Goal: Find specific page/section

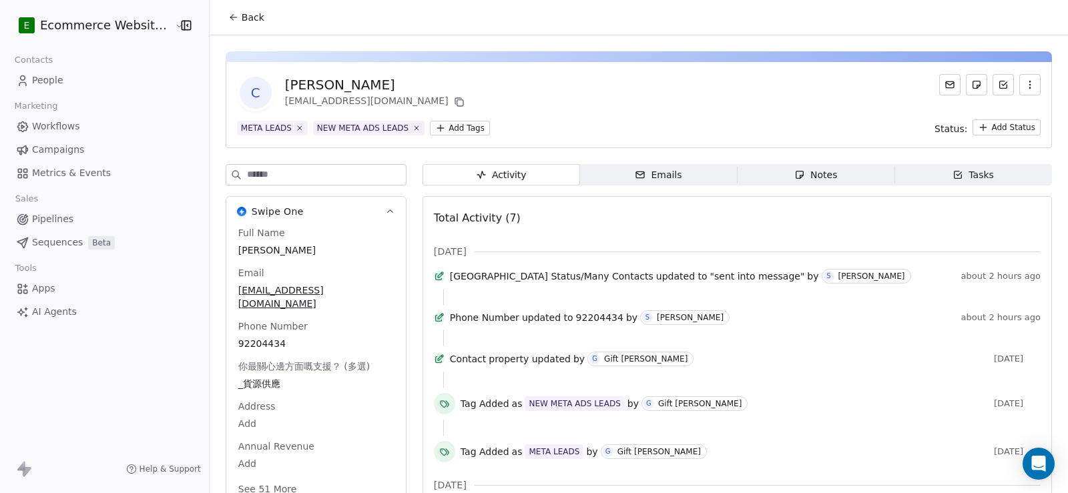
click at [242, 19] on span "Back" at bounding box center [253, 17] width 23 height 13
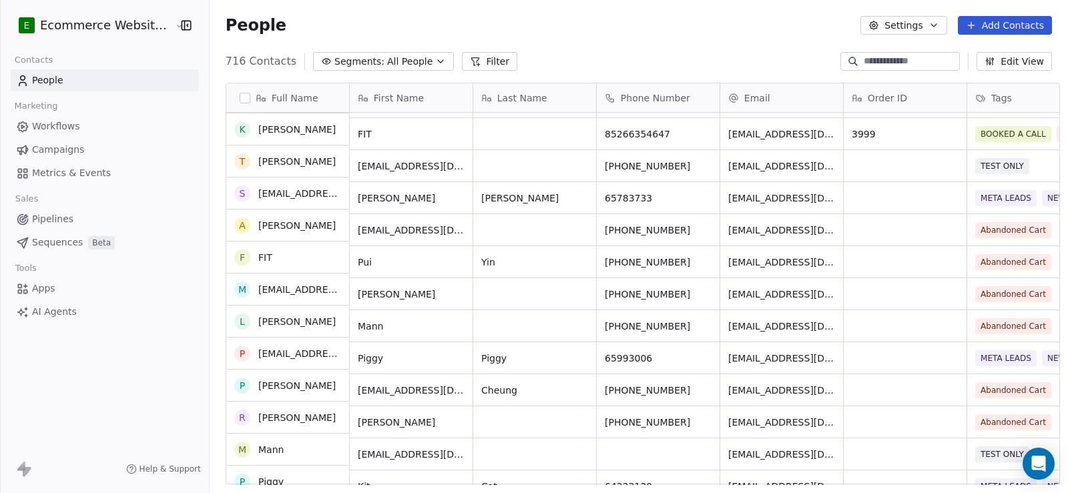
scroll to position [935, 0]
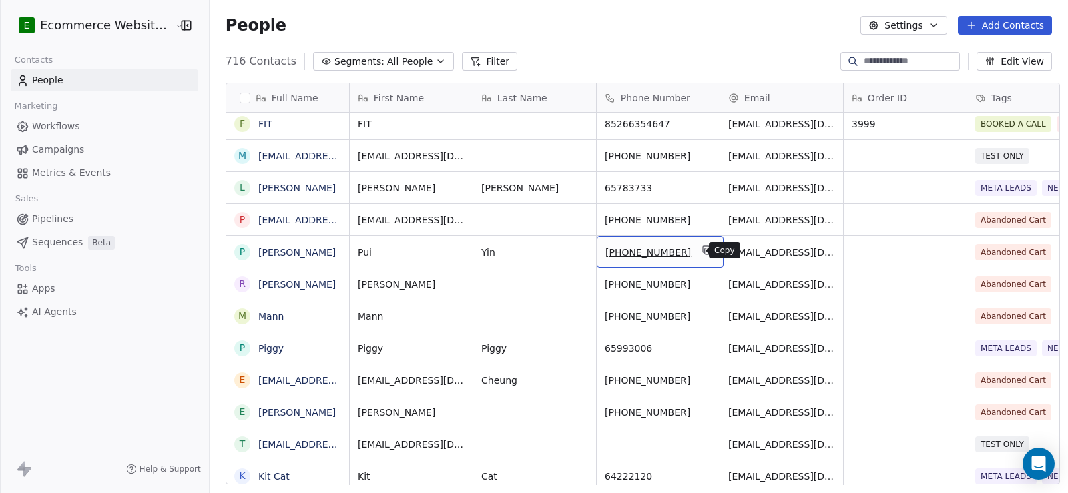
click at [702, 251] on icon "grid" at bounding box center [707, 250] width 11 height 11
click at [702, 286] on icon "grid" at bounding box center [707, 282] width 11 height 11
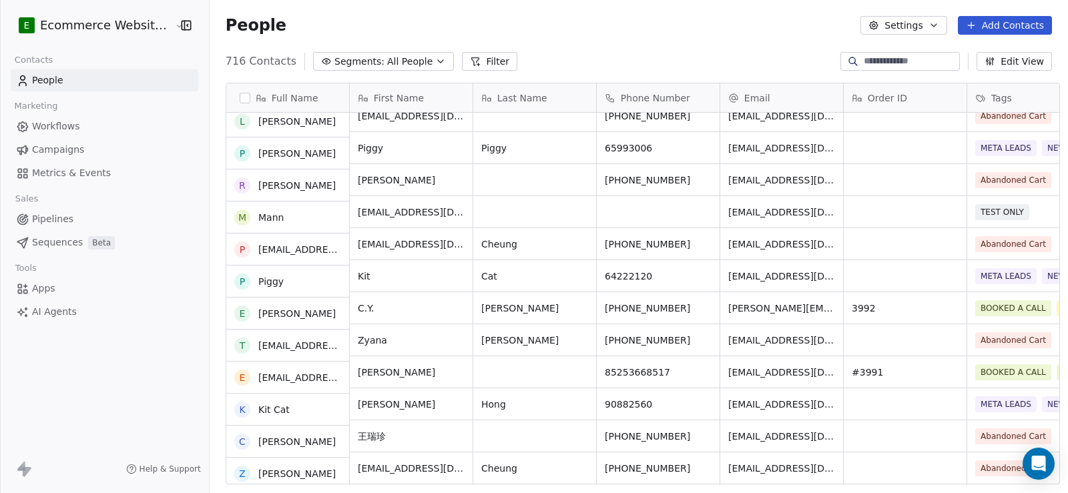
scroll to position [1002, 0]
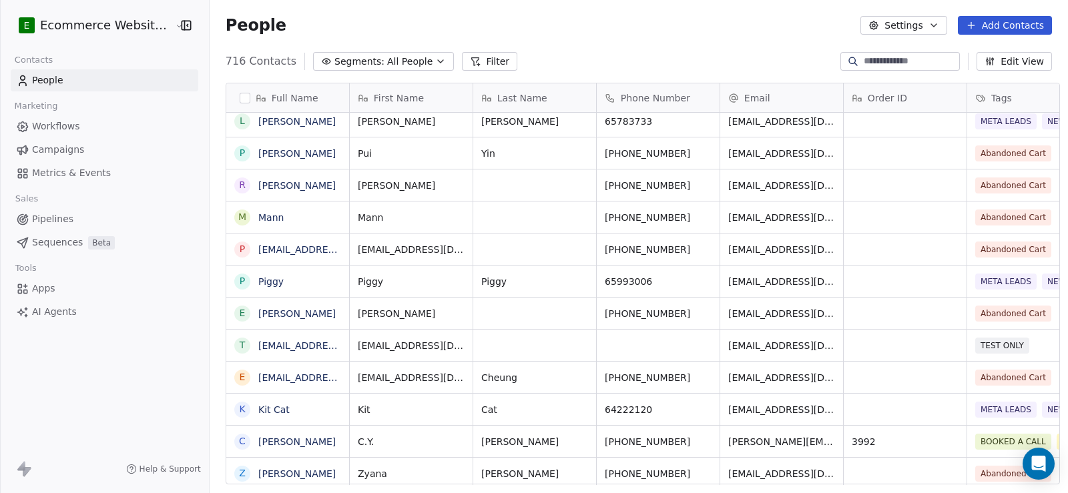
click at [430, 193] on div "Raymond" at bounding box center [411, 185] width 123 height 31
click at [451, 184] on div "Raymond" at bounding box center [411, 185] width 123 height 31
click at [381, 186] on span "Raymond" at bounding box center [396, 185] width 77 height 13
click at [449, 184] on div "Raymond" at bounding box center [411, 185] width 123 height 31
click at [508, 184] on div "grid" at bounding box center [534, 185] width 123 height 31
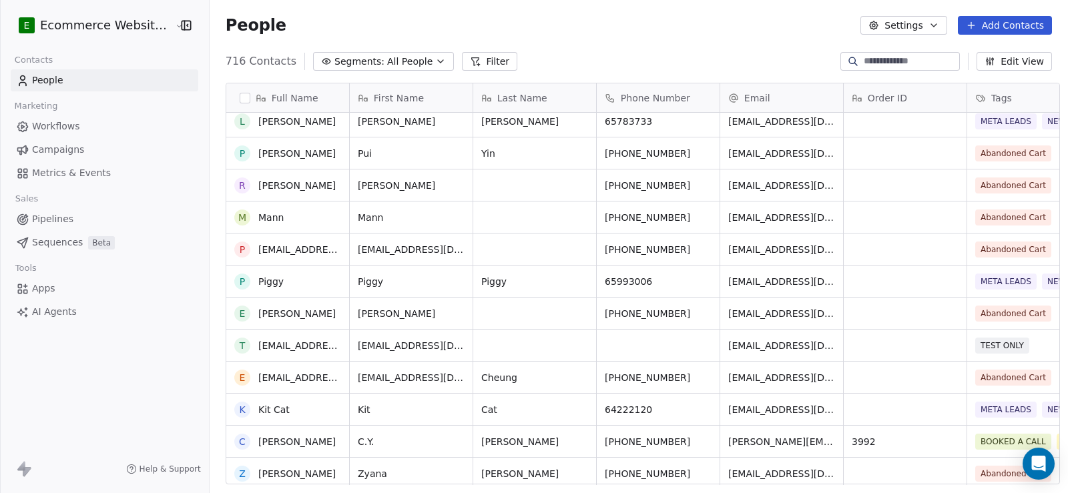
scroll to position [935, 0]
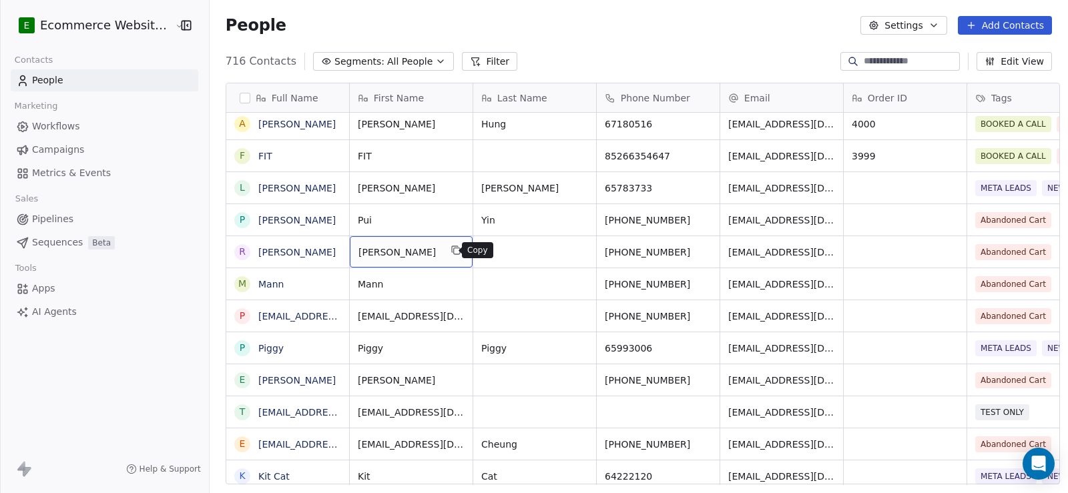
click at [451, 250] on icon "grid" at bounding box center [456, 250] width 11 height 11
